Goal: Navigation & Orientation: Find specific page/section

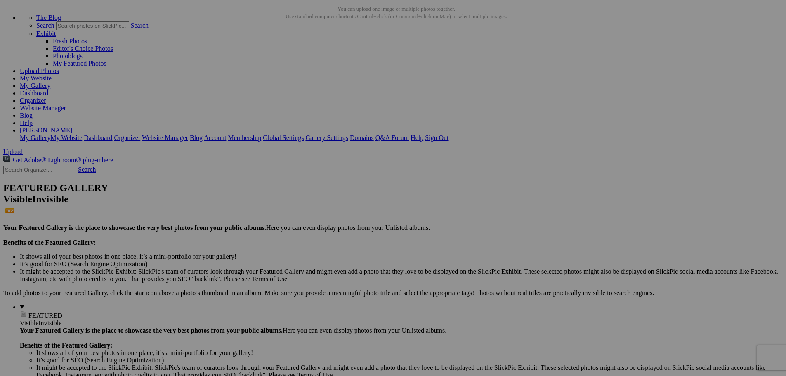
scroll to position [41, 0]
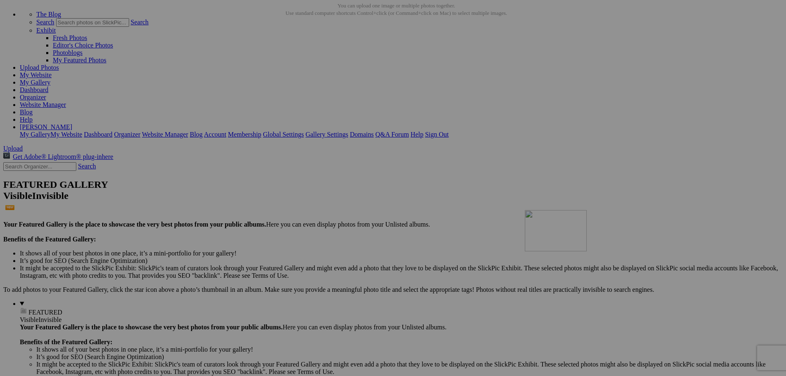
drag, startPoint x: 303, startPoint y: 96, endPoint x: 643, endPoint y: 282, distance: 387.6
drag, startPoint x: 306, startPoint y: 96, endPoint x: 645, endPoint y: 284, distance: 387.6
drag, startPoint x: 225, startPoint y: 99, endPoint x: 655, endPoint y: 269, distance: 462.4
drag, startPoint x: 231, startPoint y: 96, endPoint x: 648, endPoint y: 285, distance: 458.0
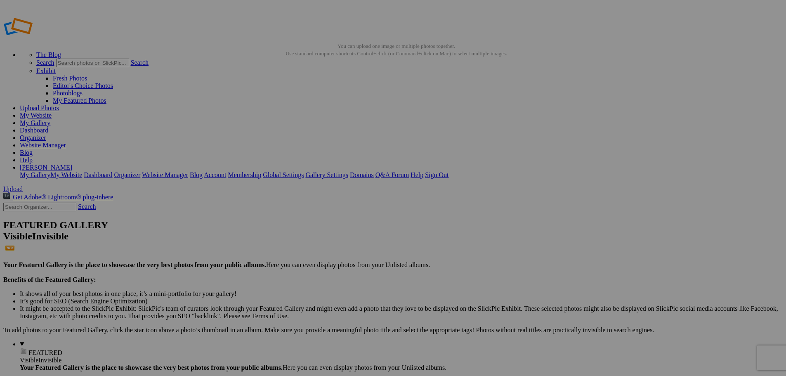
scroll to position [0, 0]
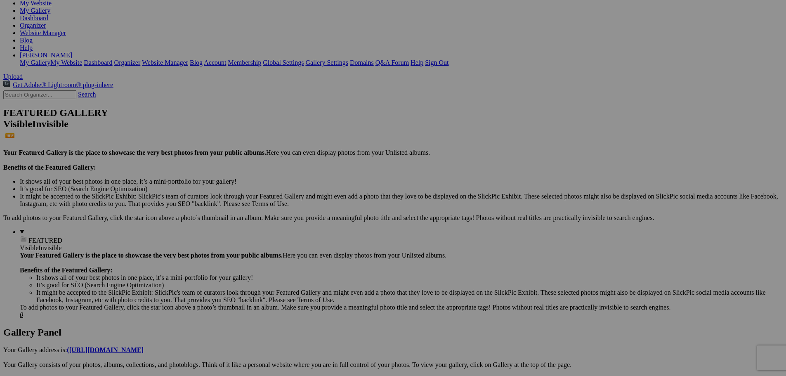
scroll to position [165, 0]
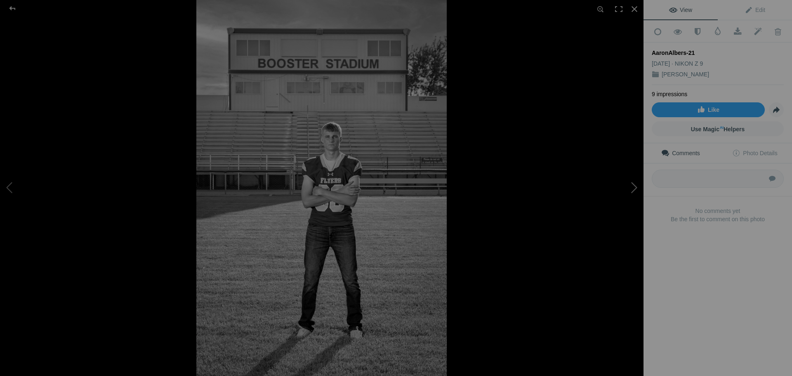
click at [635, 187] on button at bounding box center [613, 187] width 62 height 135
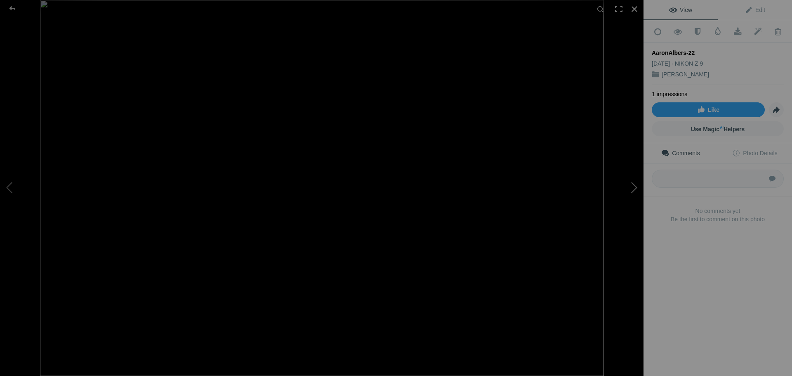
click at [635, 191] on button at bounding box center [613, 187] width 62 height 135
click at [633, 189] on button at bounding box center [613, 187] width 62 height 135
click at [633, 191] on button at bounding box center [613, 187] width 62 height 135
click at [12, 8] on div at bounding box center [13, 8] width 30 height 16
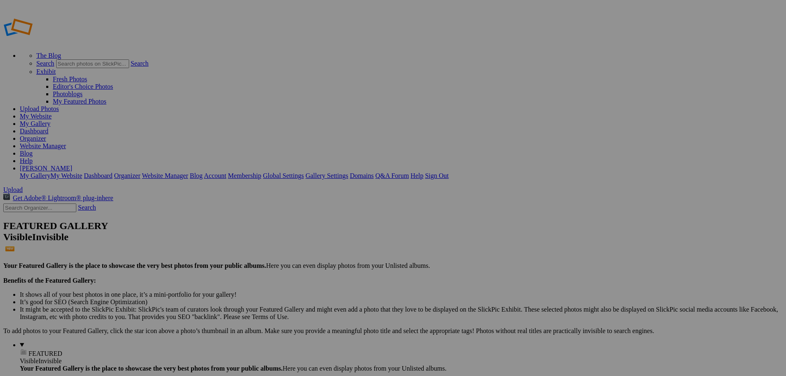
click at [66, 142] on link "Website Manager" at bounding box center [43, 145] width 46 height 7
